Goal: Find specific page/section: Find specific page/section

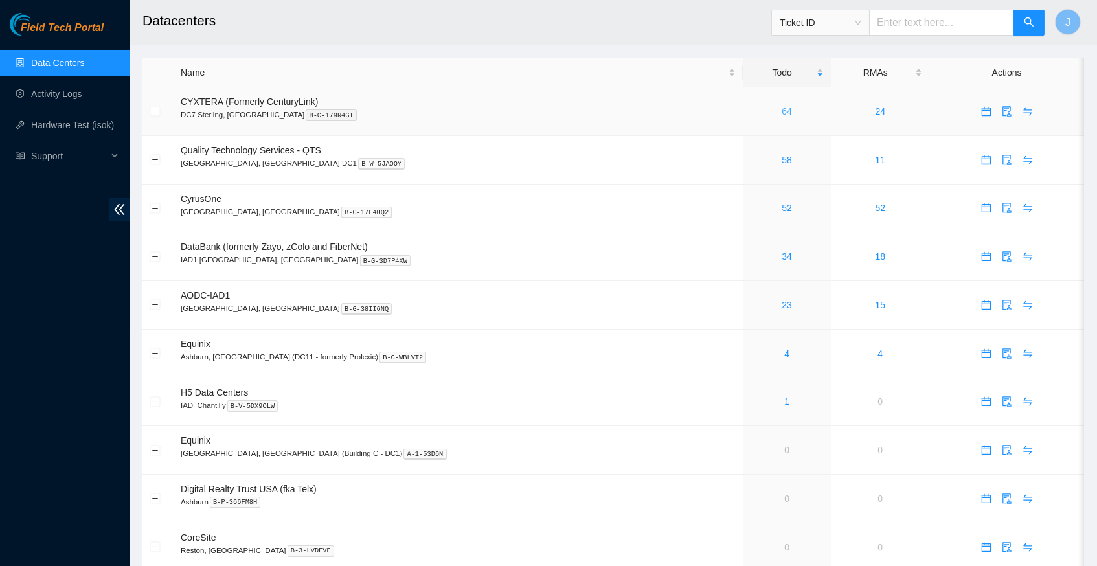
click at [782, 110] on link "64" at bounding box center [787, 111] width 10 height 10
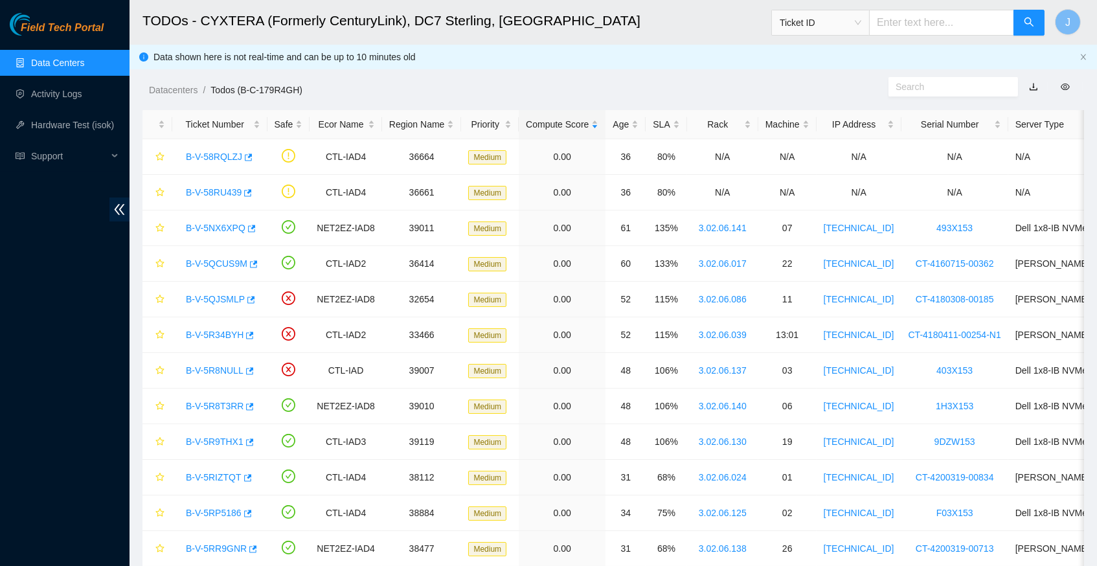
click at [79, 68] on link "Data Centers" at bounding box center [57, 63] width 53 height 10
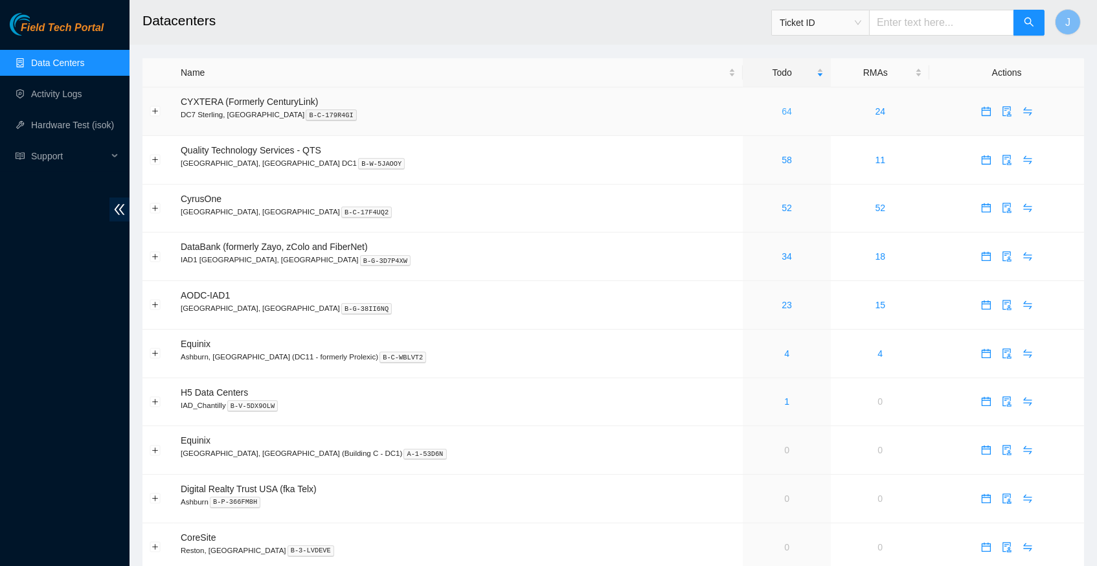
click at [782, 109] on link "64" at bounding box center [787, 111] width 10 height 10
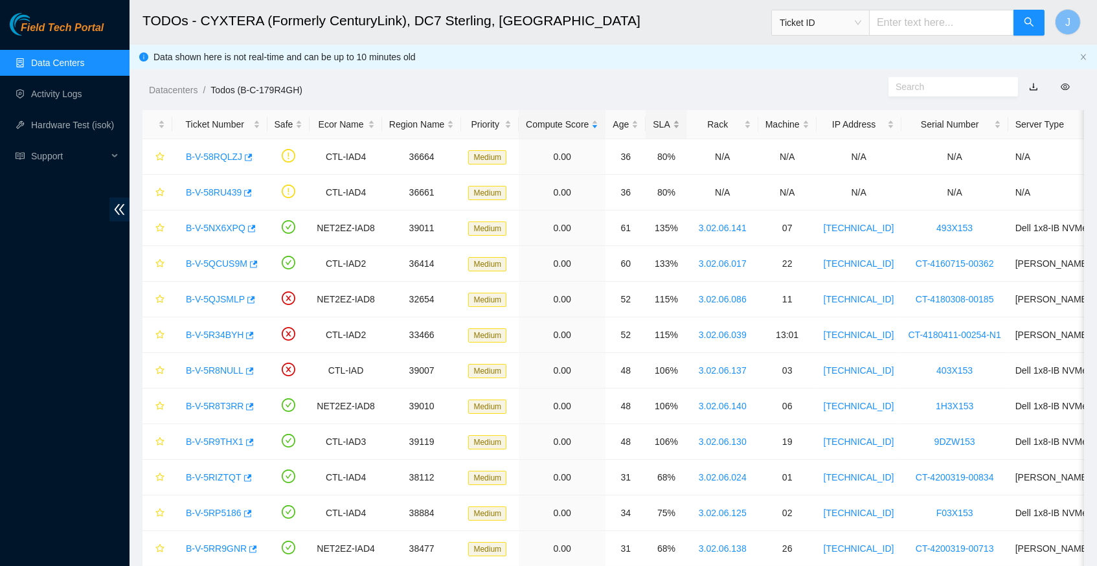
click at [679, 122] on div "SLA" at bounding box center [666, 124] width 27 height 14
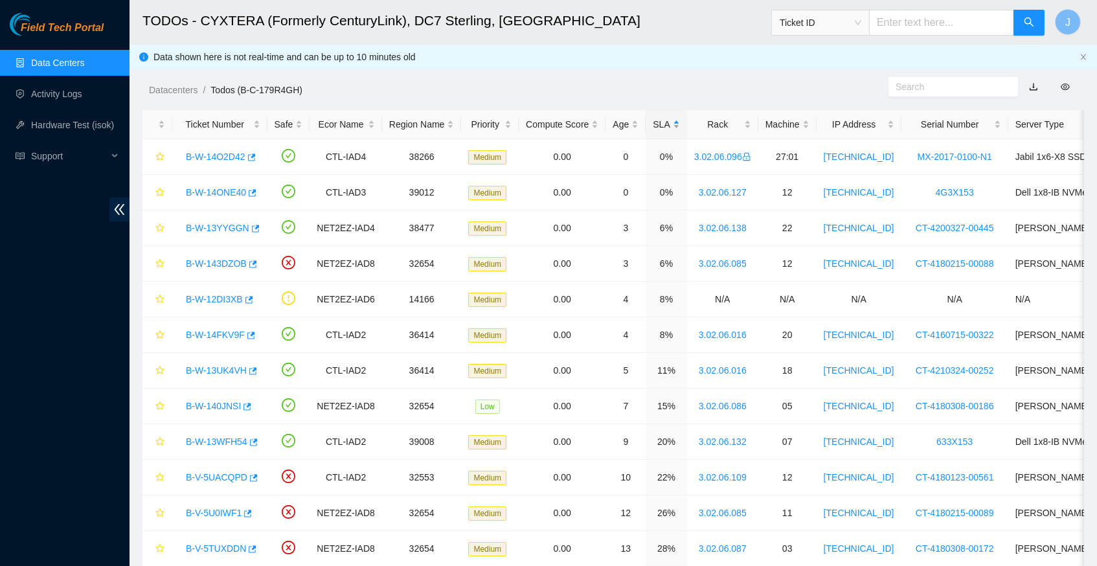
click at [679, 122] on div "SLA" at bounding box center [666, 124] width 27 height 14
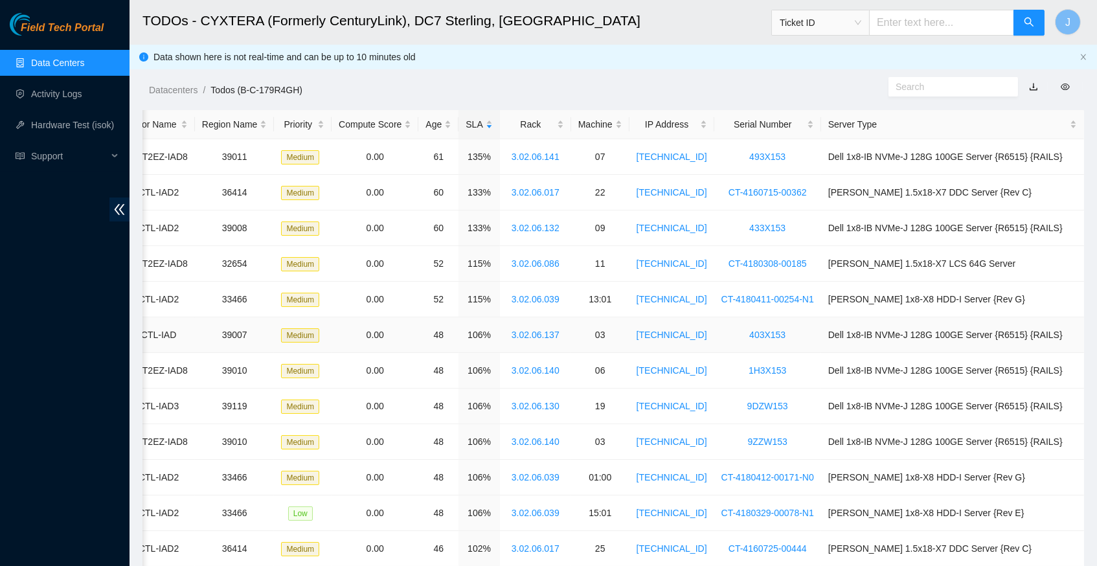
scroll to position [0, 225]
click at [75, 98] on link "Activity Logs" at bounding box center [56, 94] width 51 height 10
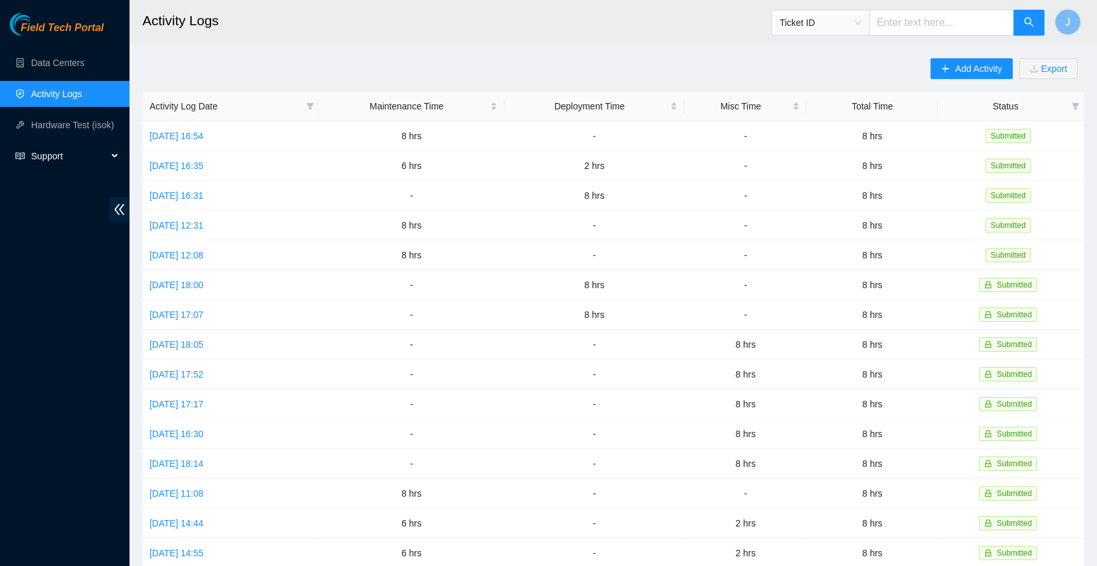
click at [90, 157] on span "Support" at bounding box center [69, 156] width 76 height 26
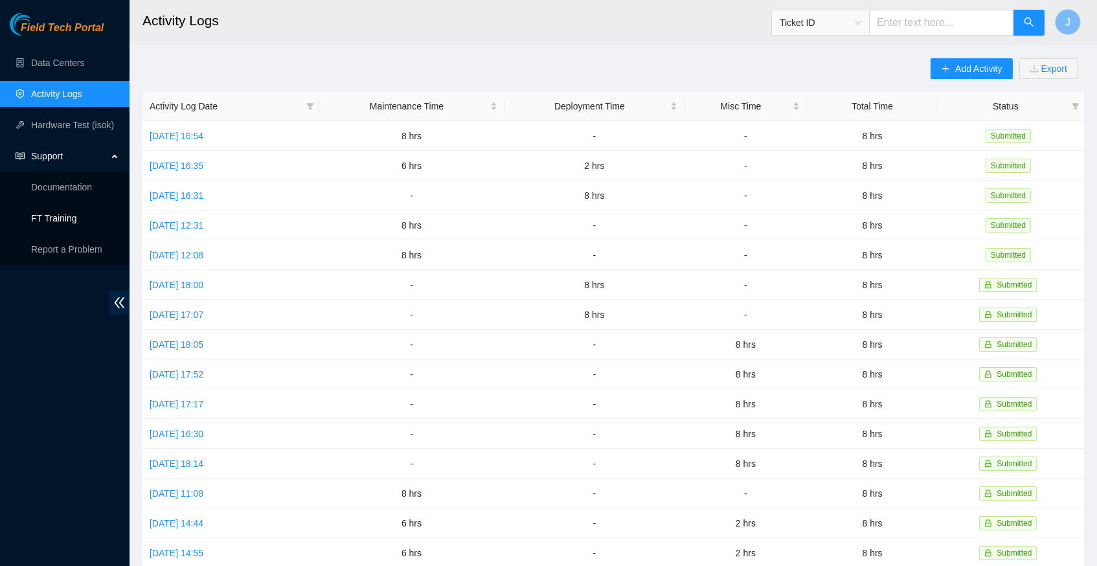
click at [73, 219] on link "FT Training" at bounding box center [54, 218] width 46 height 10
